Goal: Transaction & Acquisition: Purchase product/service

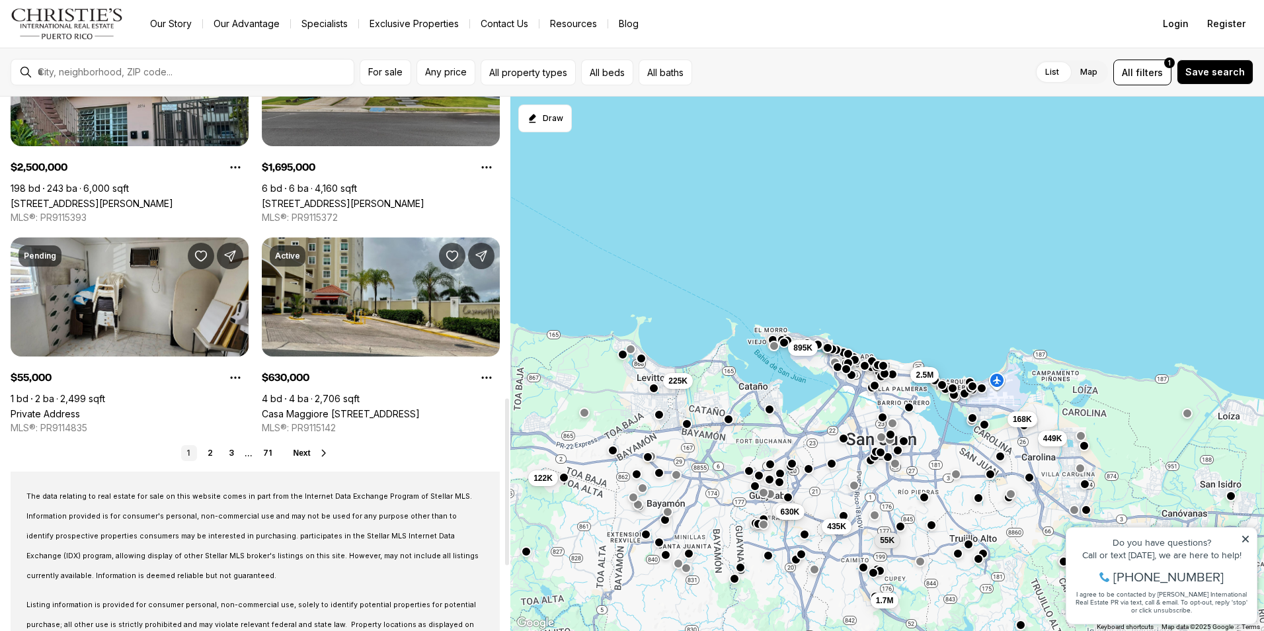
scroll to position [992, 0]
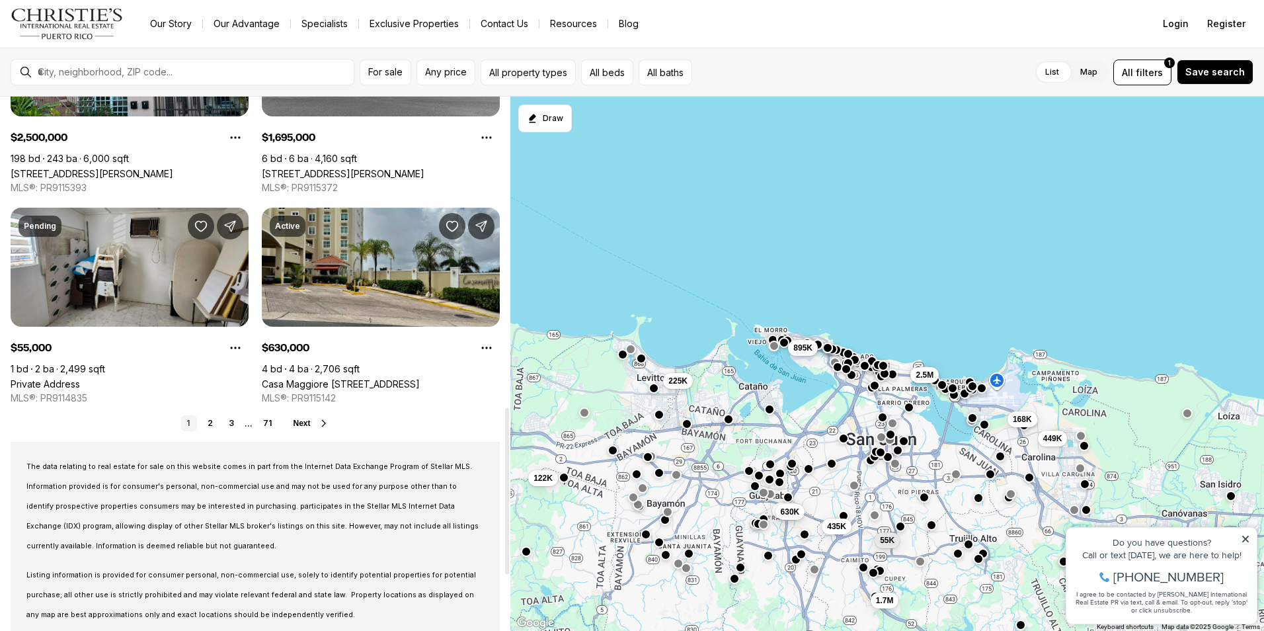
click at [208, 426] on link "2" at bounding box center [210, 423] width 16 height 16
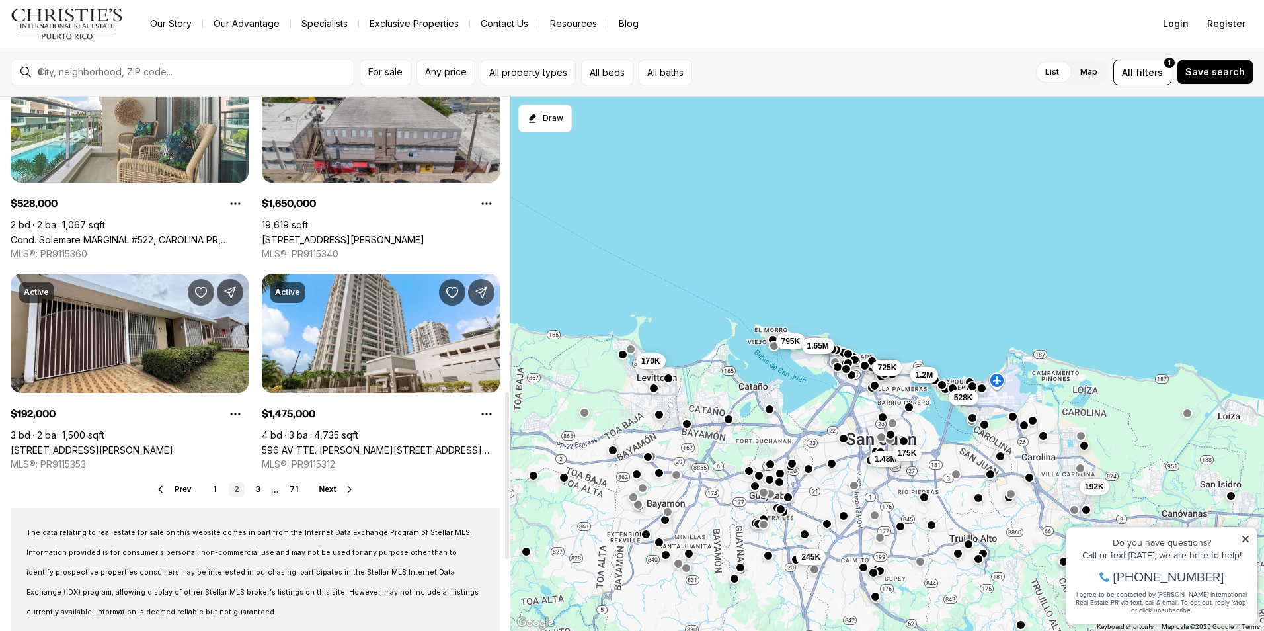
scroll to position [992, 0]
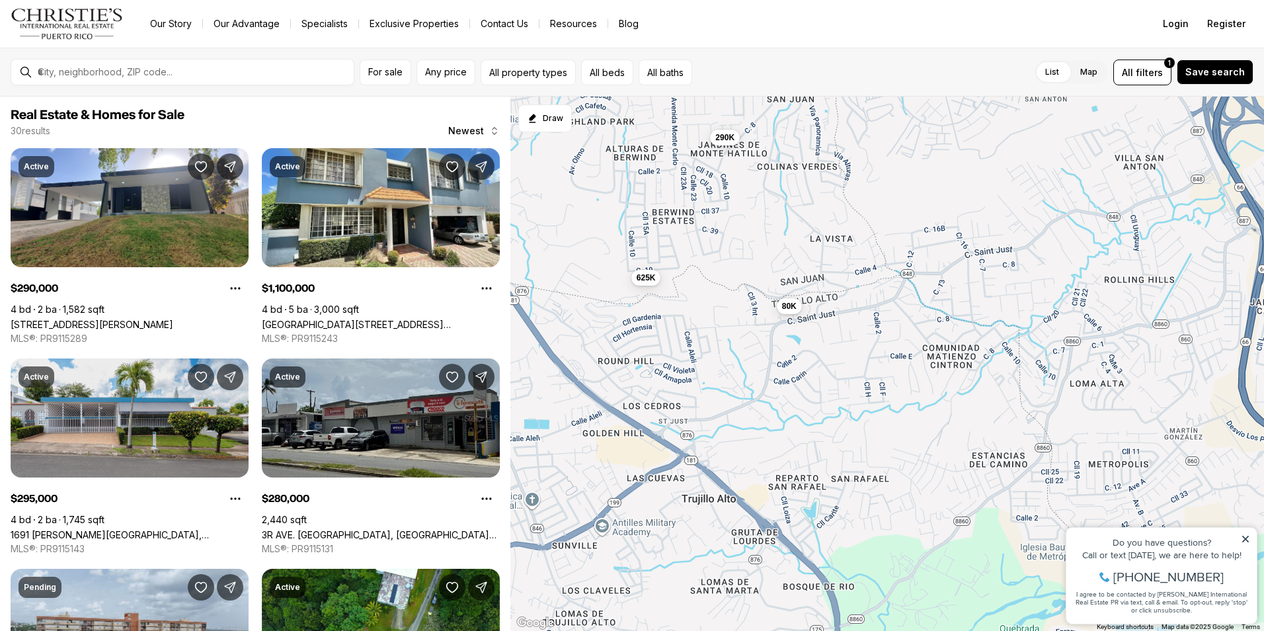
drag, startPoint x: 996, startPoint y: 375, endPoint x: 565, endPoint y: 202, distance: 464.7
click at [565, 202] on div "102K 280K 295K 1.1M 290K 80K 795K 450K 104K 625K 170K 525K 689K 1.5M 240K 4.5M …" at bounding box center [887, 364] width 754 height 535
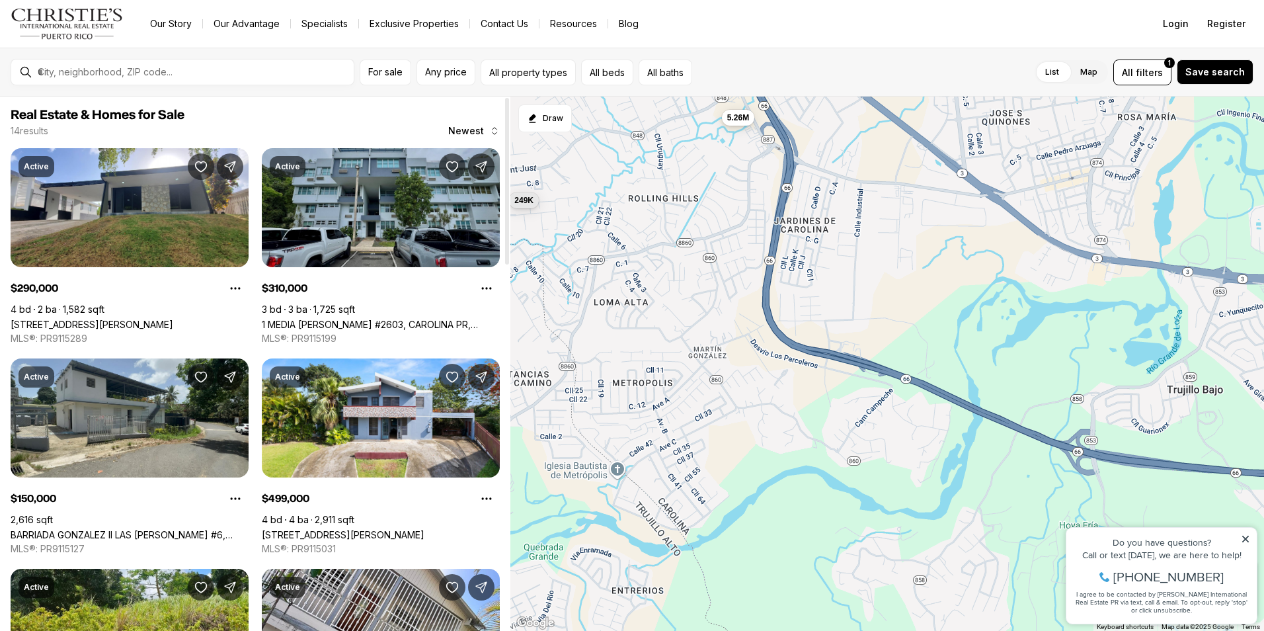
drag, startPoint x: 939, startPoint y: 435, endPoint x: 457, endPoint y: 343, distance: 490.6
click at [457, 343] on div "Real Estate & Homes for Sale 14 results Newest Active $290,000 4 bd 2 ba 1,582 …" at bounding box center [632, 364] width 1264 height 534
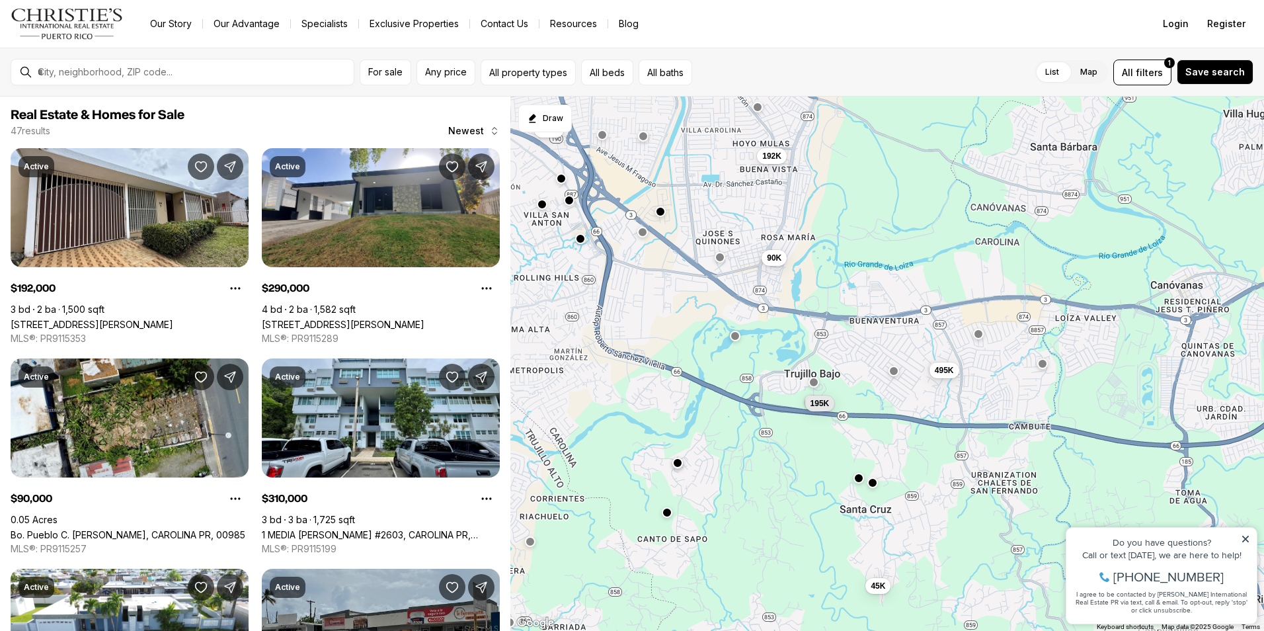
drag, startPoint x: 1044, startPoint y: 401, endPoint x: 821, endPoint y: 393, distance: 222.9
click at [821, 393] on div "90K 195K 192K 290K 310K 495K 280K 150K 220K 499K 45K 125K" at bounding box center [887, 364] width 754 height 535
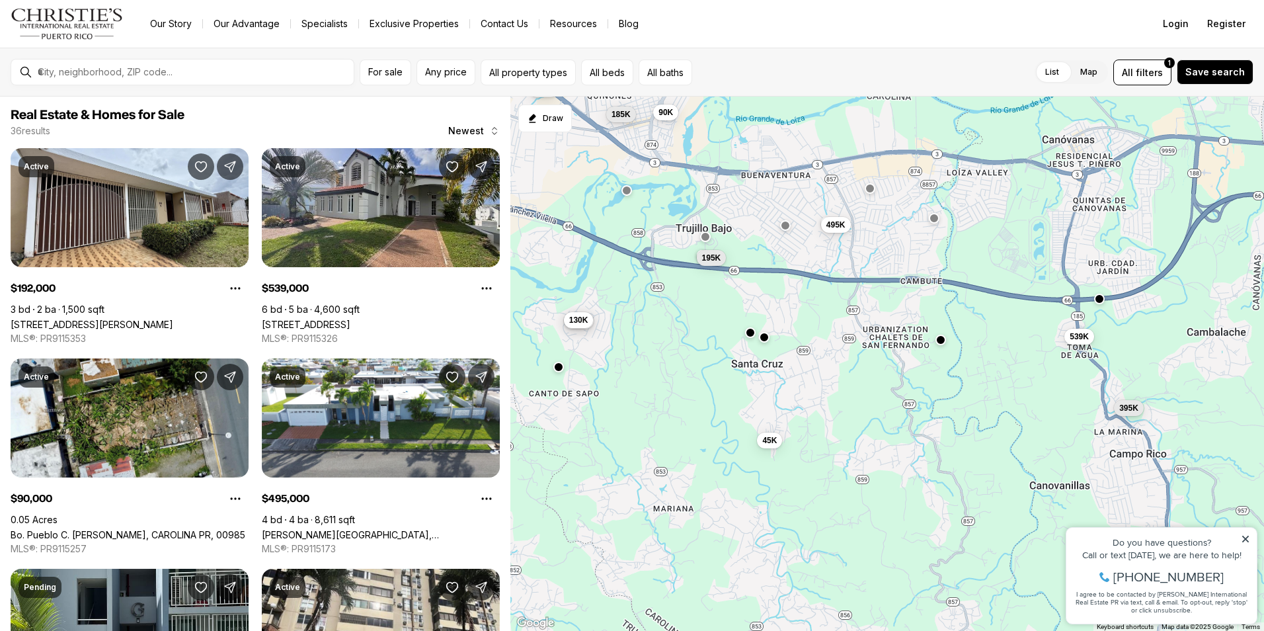
drag, startPoint x: 898, startPoint y: 487, endPoint x: 789, endPoint y: 339, distance: 183.4
click at [789, 339] on div "90K 195K 185K 130K 130K 192K 495K 220K 45K 259K 539K 395K" at bounding box center [887, 364] width 754 height 535
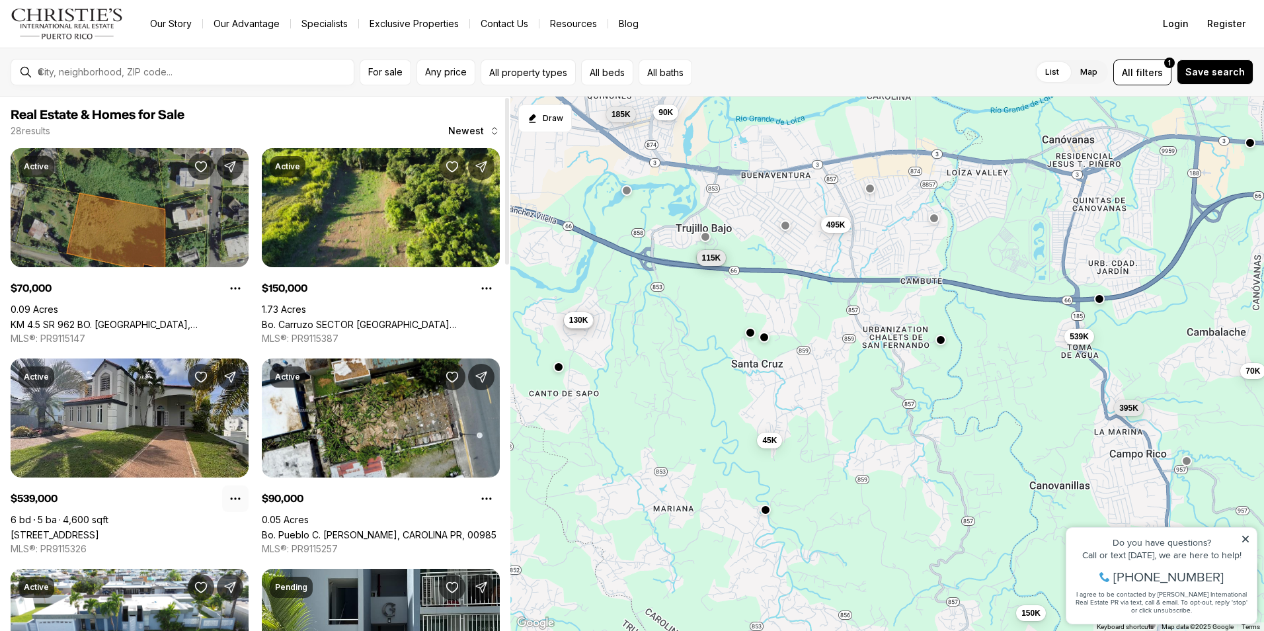
drag, startPoint x: 225, startPoint y: 500, endPoint x: 216, endPoint y: 341, distance: 159.6
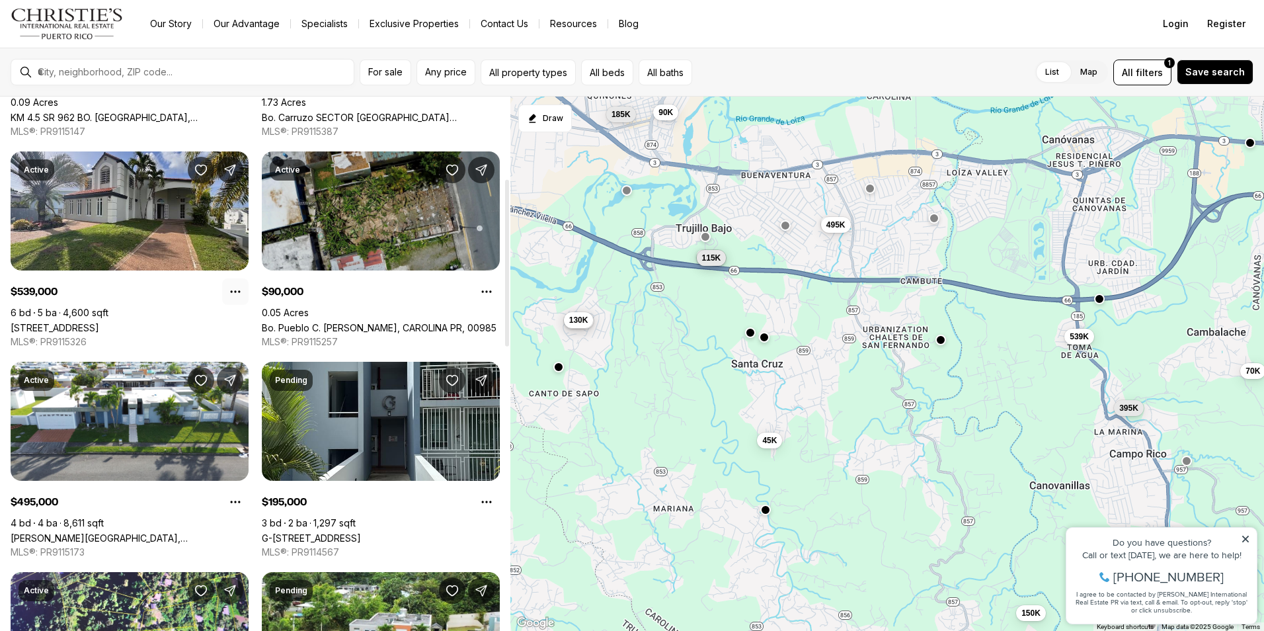
scroll to position [264, 0]
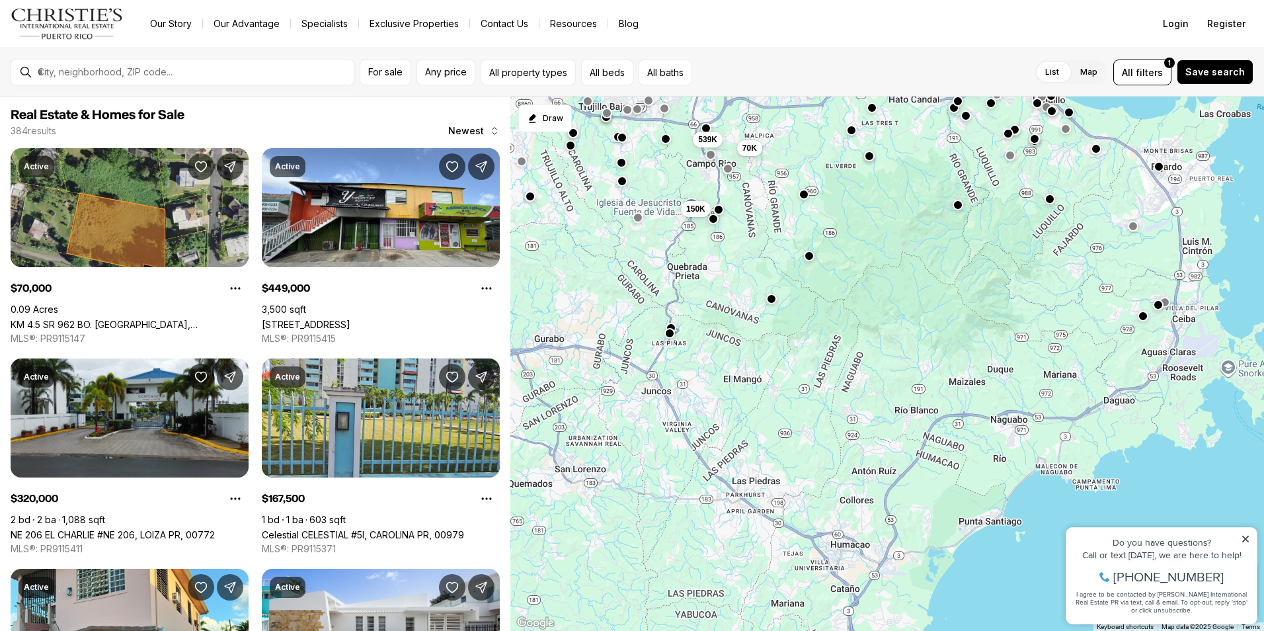
drag, startPoint x: 870, startPoint y: 457, endPoint x: 784, endPoint y: 177, distance: 293.1
click at [784, 178] on div "539K 70K 150K 320K 739K 192K 168K 528K 449K" at bounding box center [887, 364] width 754 height 535
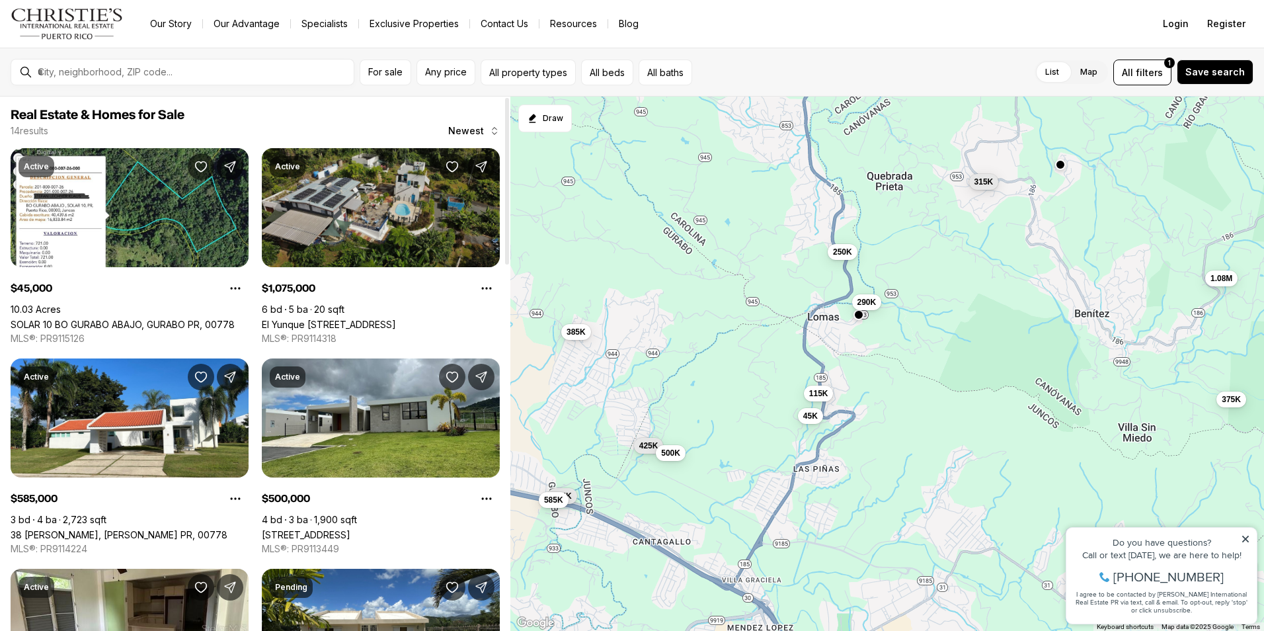
click at [387, 319] on link "El Yunque [STREET_ADDRESS]" at bounding box center [329, 324] width 134 height 11
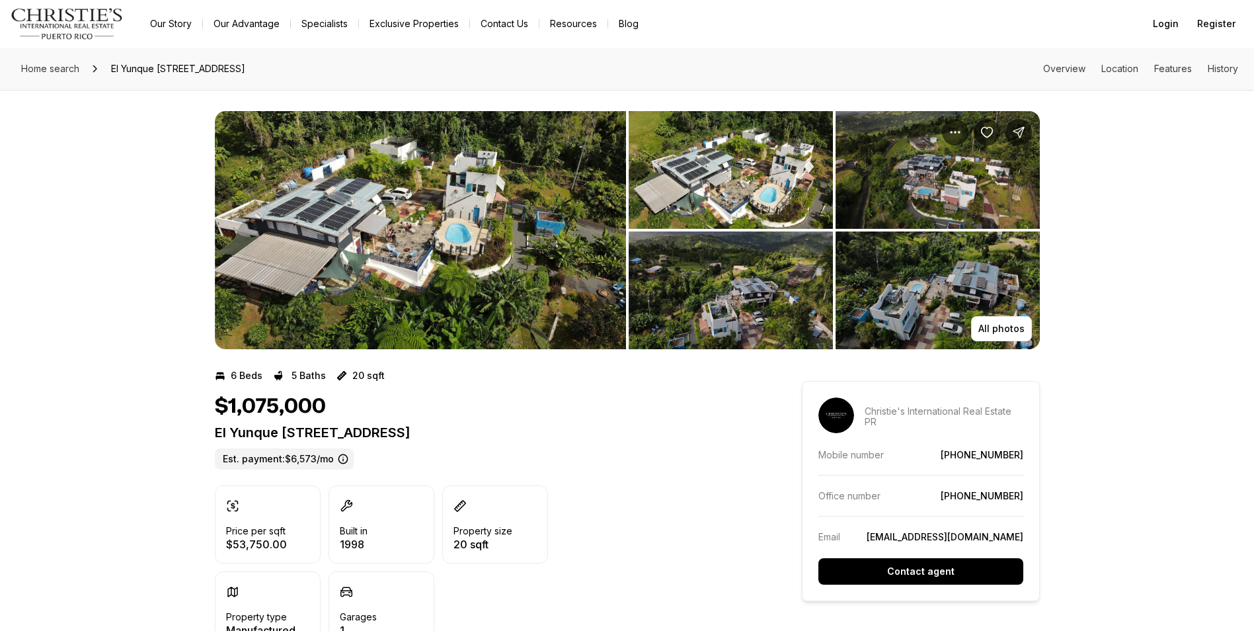
click at [387, 223] on img "View image gallery" at bounding box center [420, 230] width 411 height 238
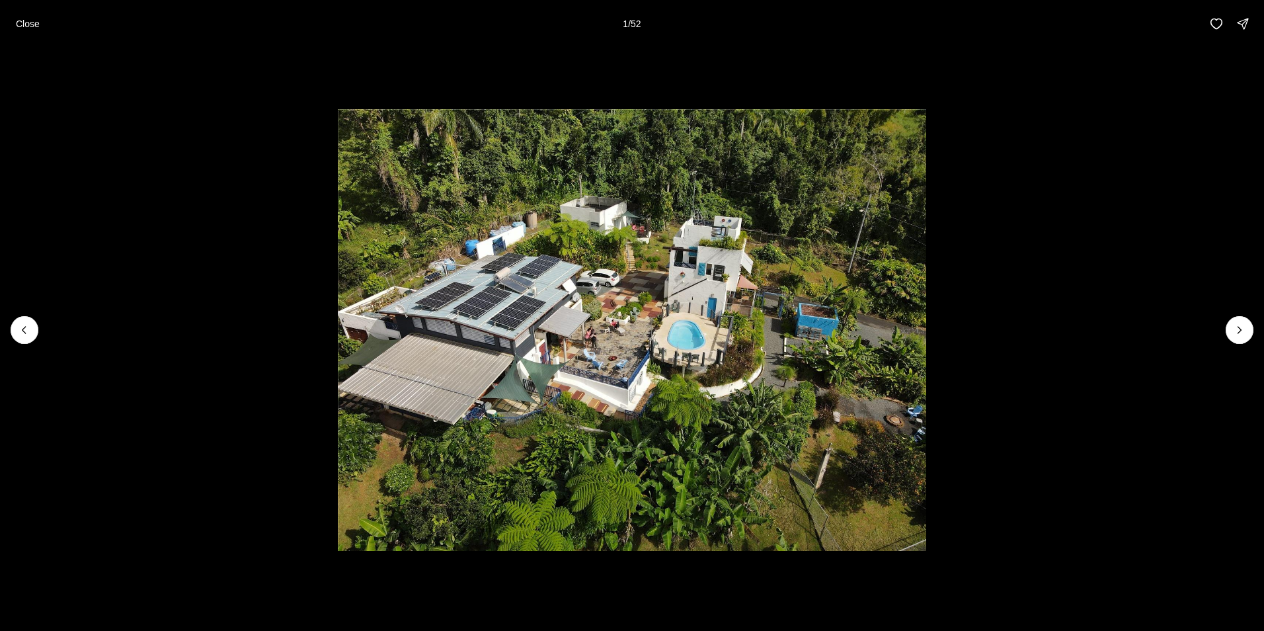
click at [387, 223] on img "1 of 52" at bounding box center [632, 330] width 588 height 442
click at [675, 376] on img "1 of 52" at bounding box center [632, 330] width 588 height 442
click at [1246, 331] on button "Next slide" at bounding box center [1240, 330] width 28 height 28
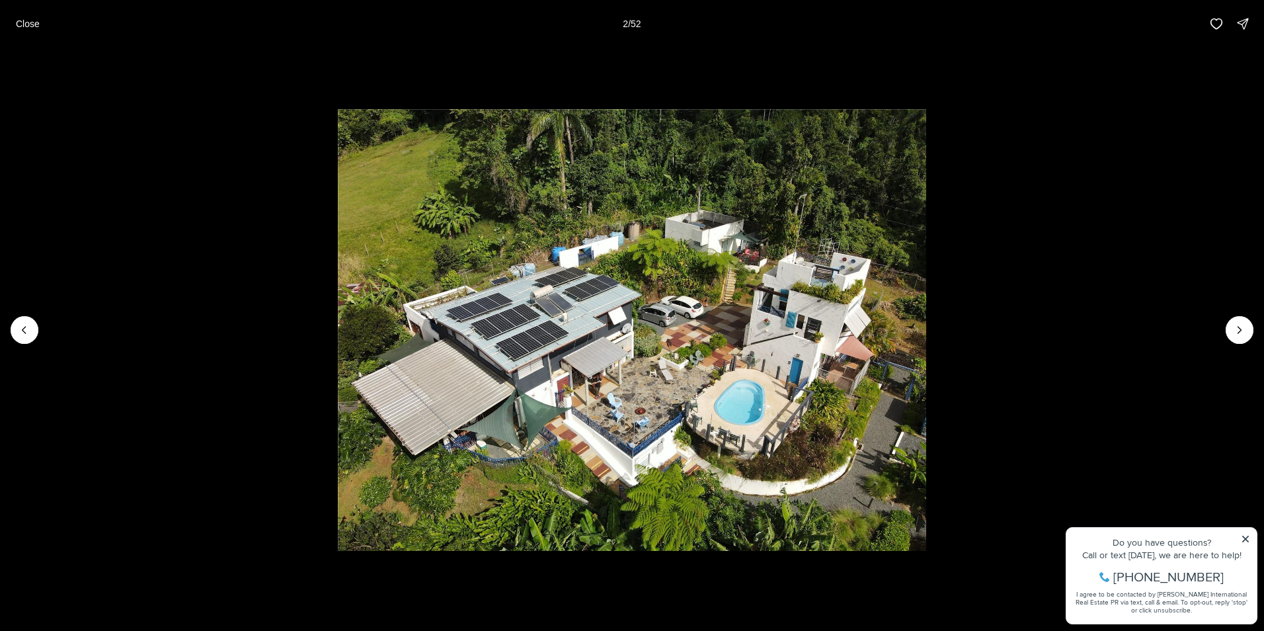
click at [1240, 349] on li "2 of 52" at bounding box center [632, 330] width 1264 height 565
click at [1239, 317] on button "Next slide" at bounding box center [1240, 330] width 28 height 28
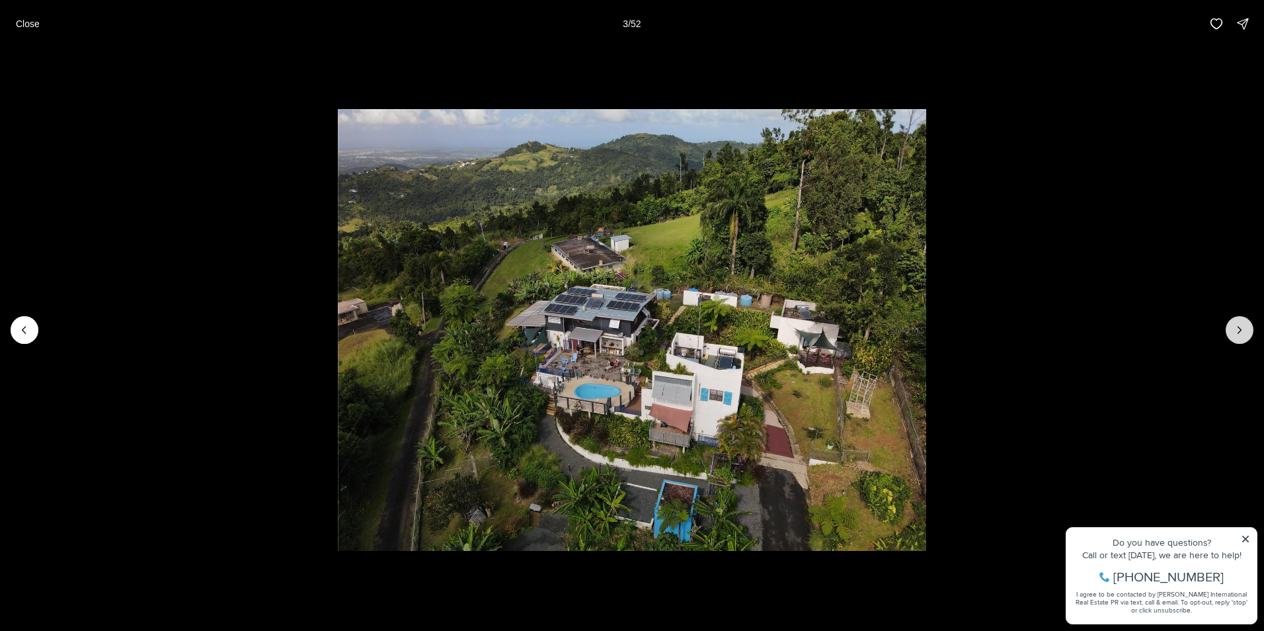
click at [1239, 329] on icon "Next slide" at bounding box center [1239, 329] width 13 height 13
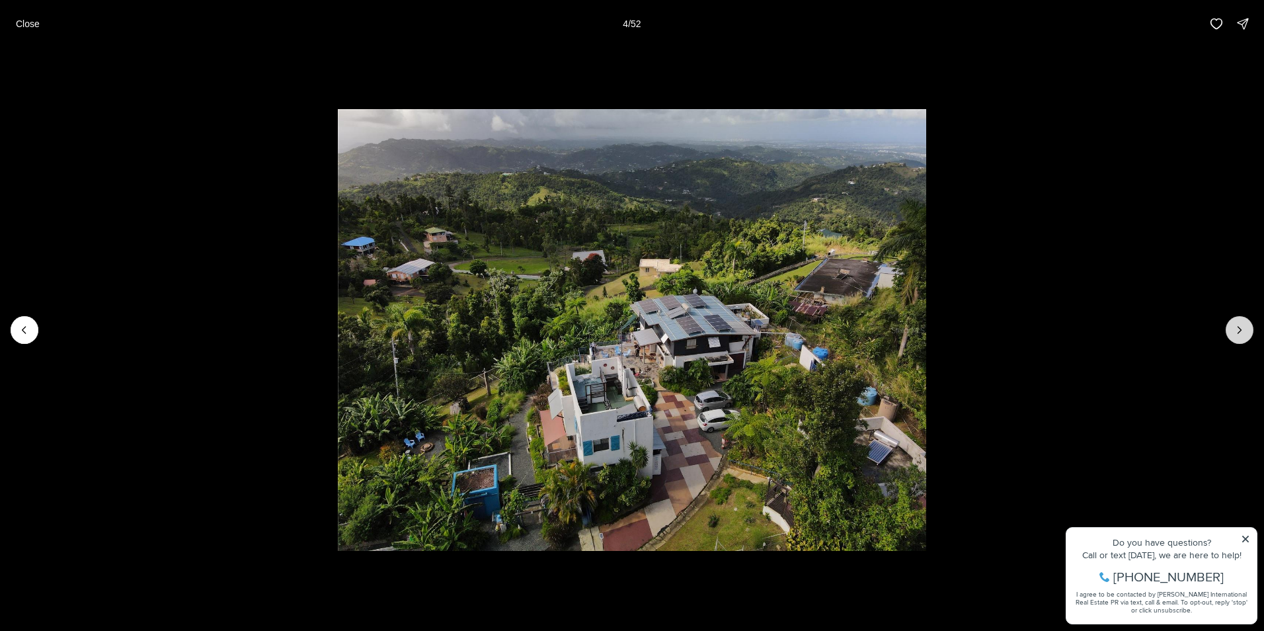
click at [1239, 329] on icon "Next slide" at bounding box center [1239, 329] width 13 height 13
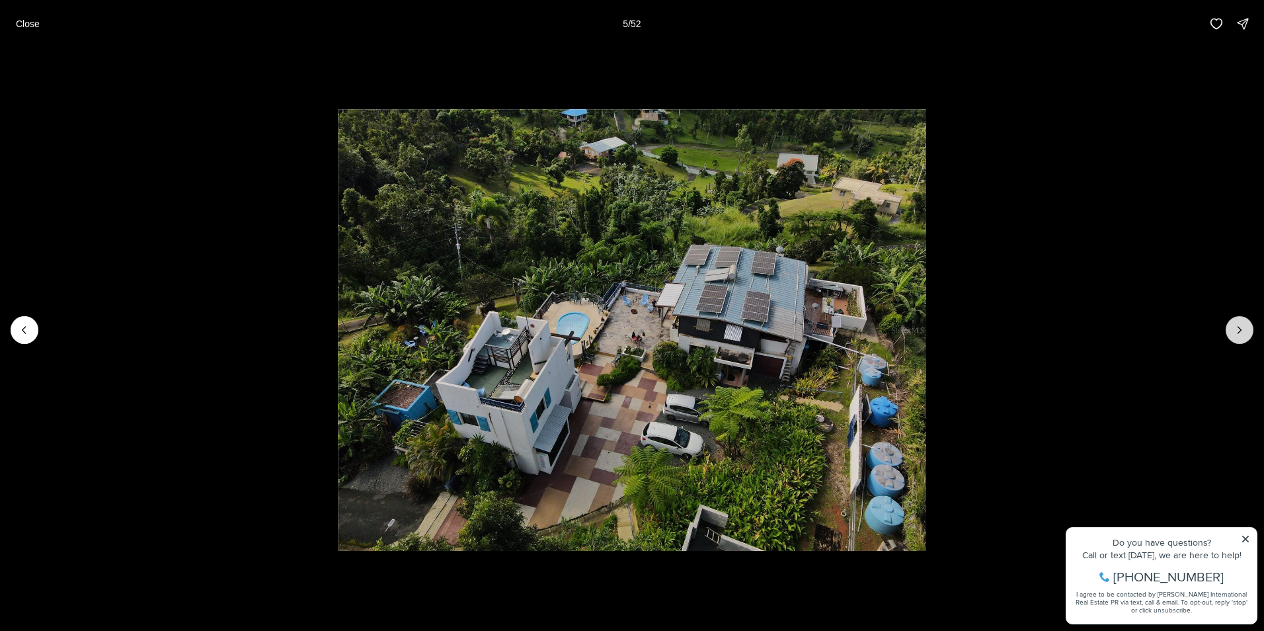
click at [1239, 329] on icon "Next slide" at bounding box center [1239, 329] width 13 height 13
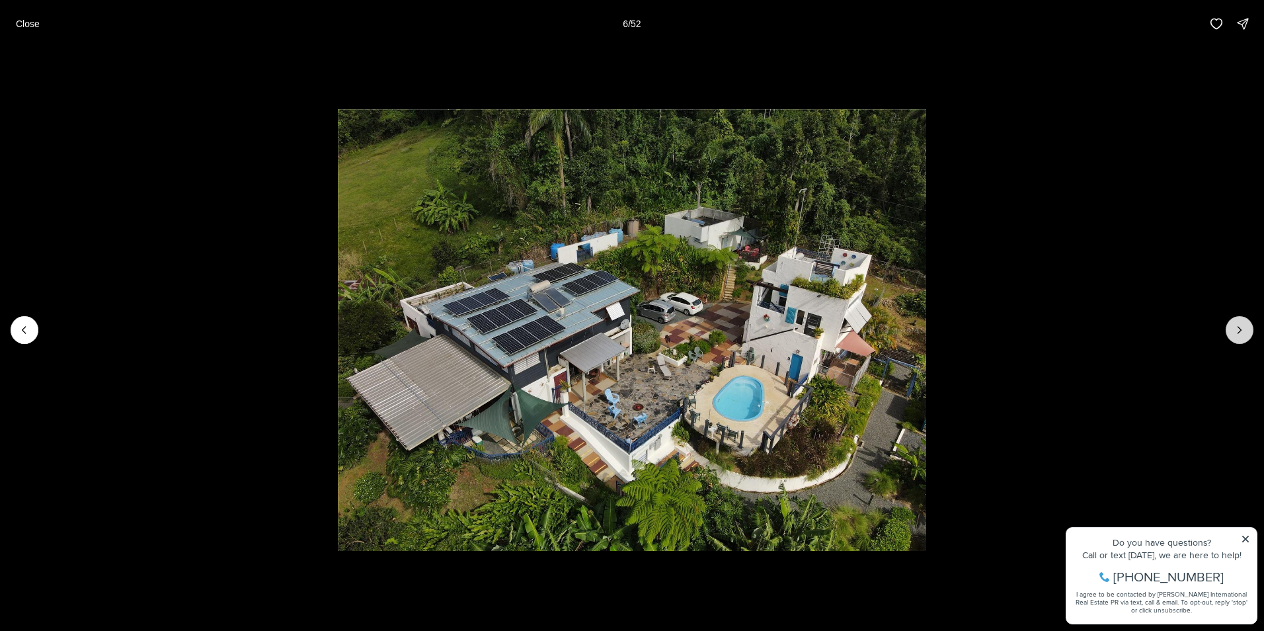
click at [1239, 329] on icon "Next slide" at bounding box center [1239, 329] width 13 height 13
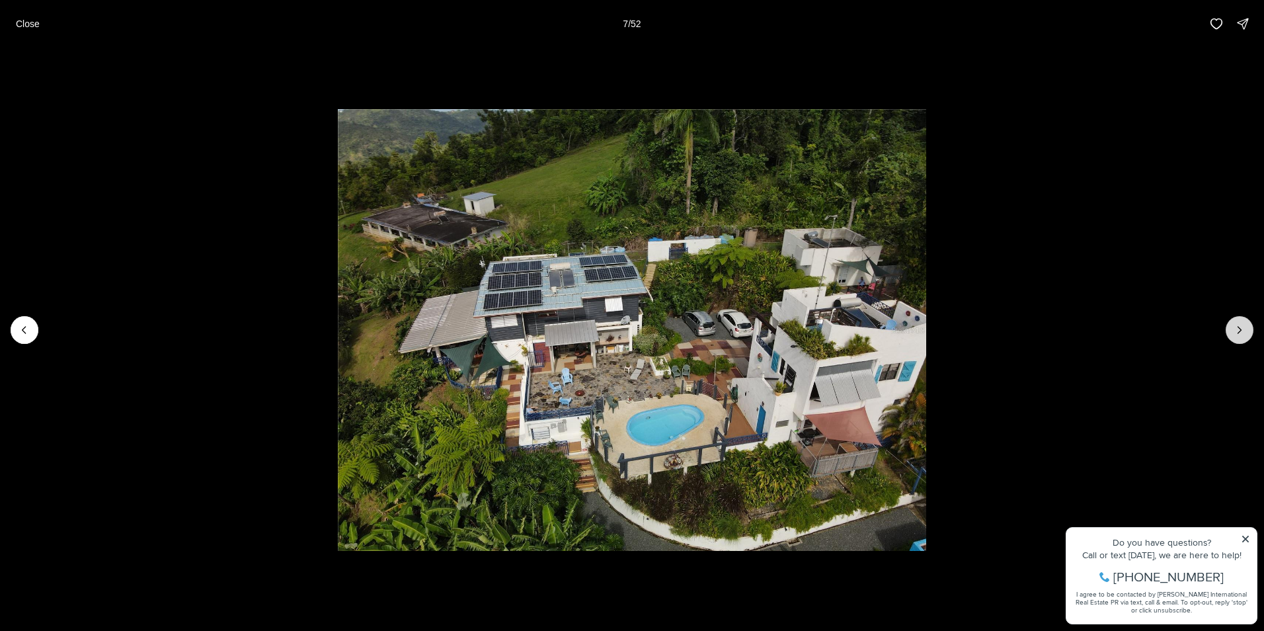
click at [1239, 329] on icon "Next slide" at bounding box center [1239, 329] width 13 height 13
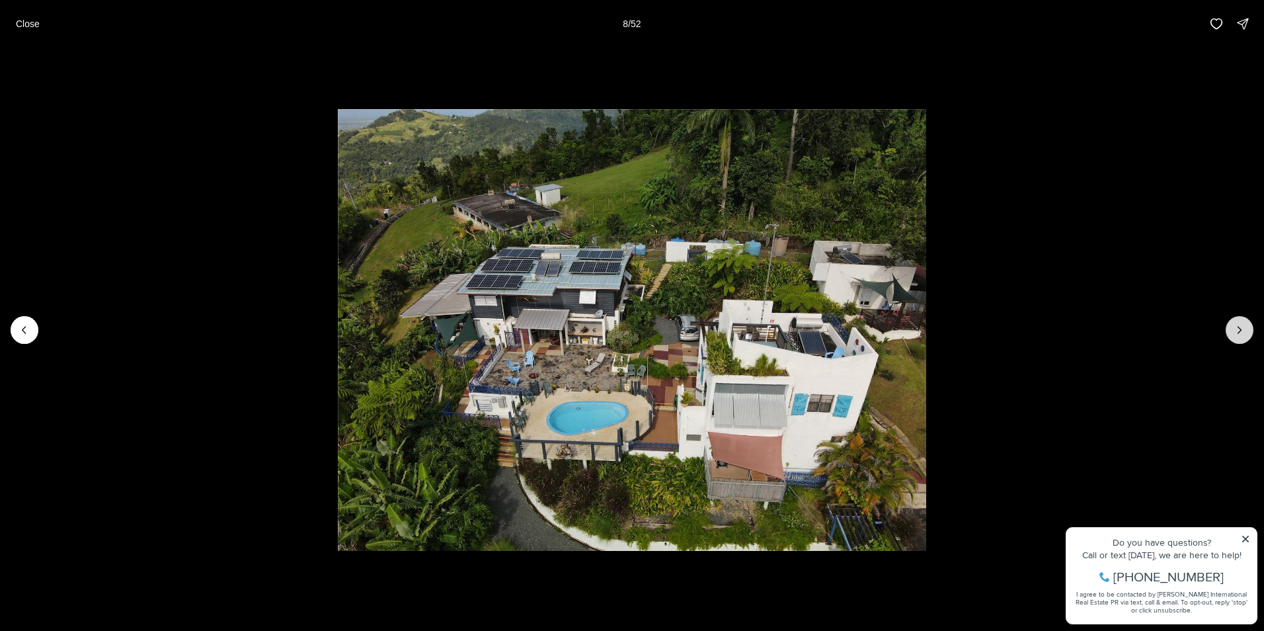
click at [1239, 329] on icon "Next slide" at bounding box center [1239, 329] width 13 height 13
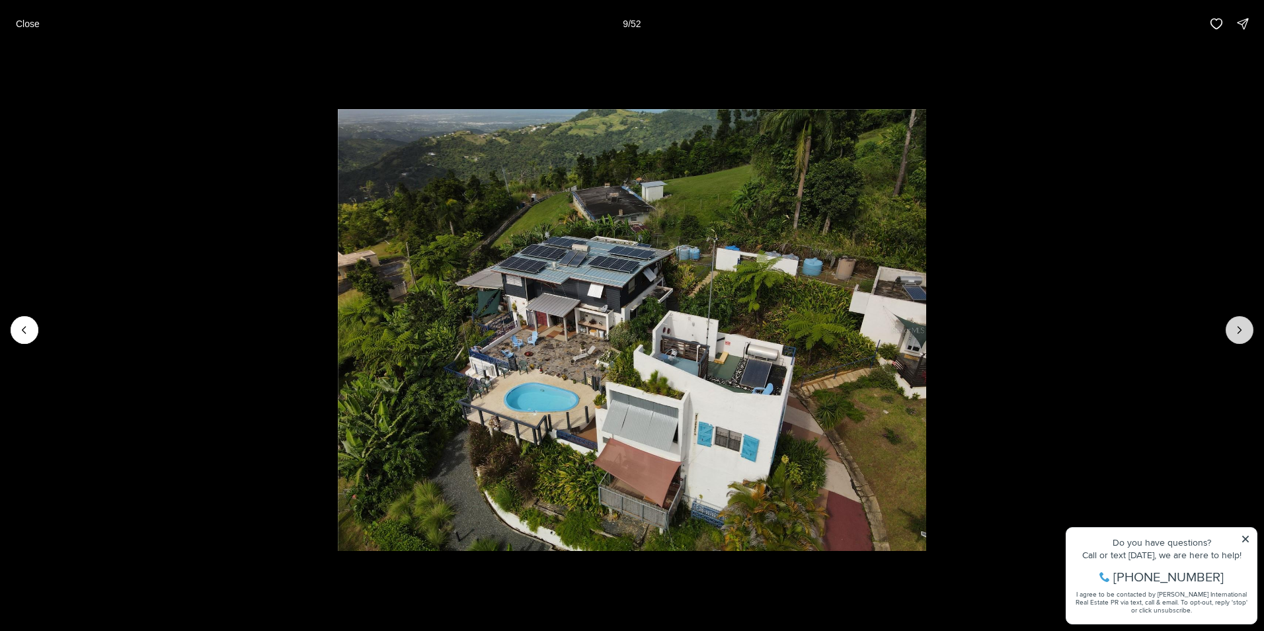
click at [1239, 329] on icon "Next slide" at bounding box center [1239, 329] width 13 height 13
